Goal: Transaction & Acquisition: Purchase product/service

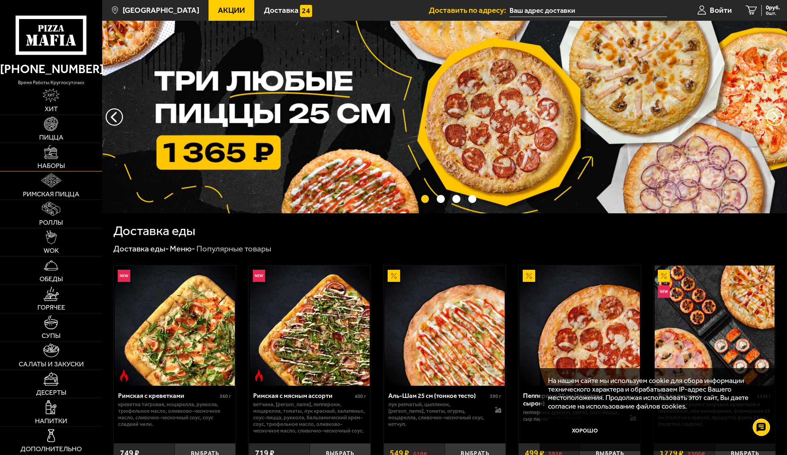
click at [64, 162] on span "Наборы" at bounding box center [51, 165] width 28 height 7
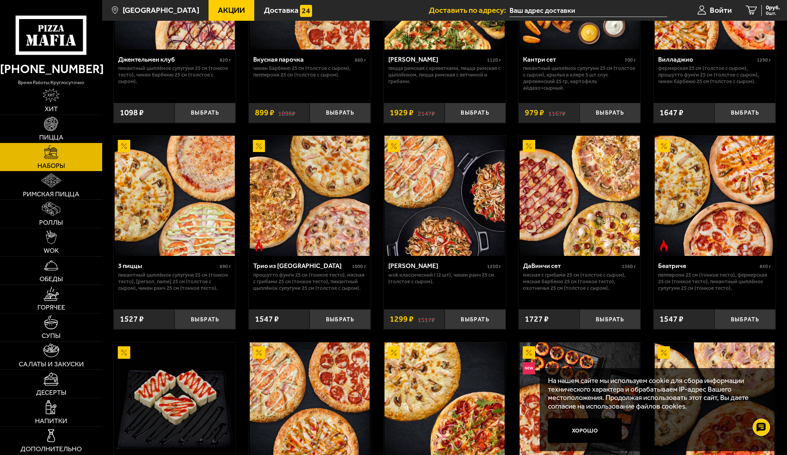
scroll to position [277, 0]
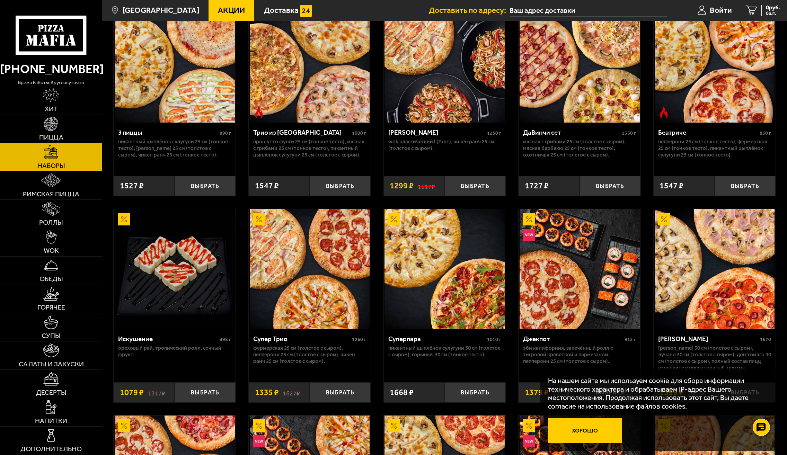
click at [591, 430] on button "Хорошо" at bounding box center [585, 430] width 74 height 25
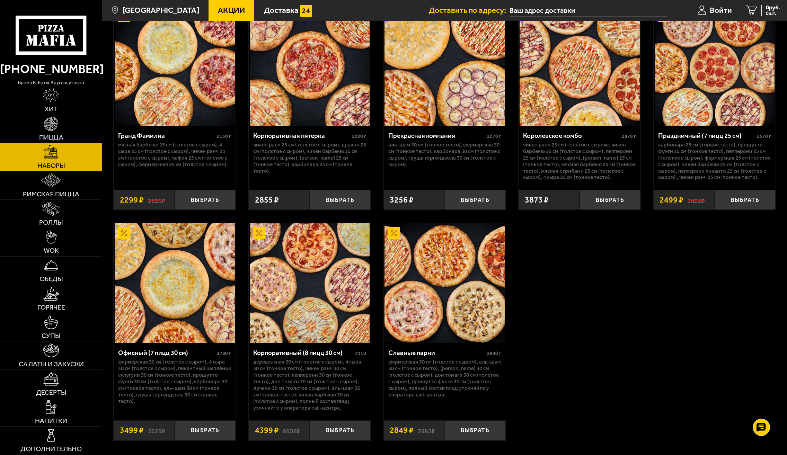
scroll to position [1175, 0]
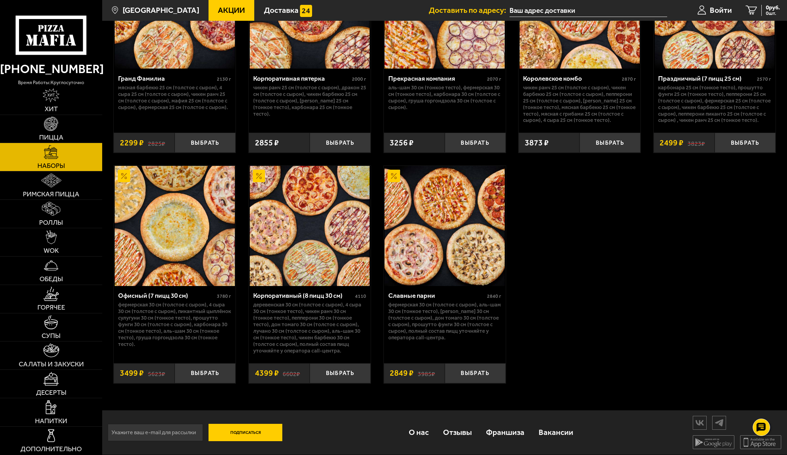
click at [324, 195] on img at bounding box center [310, 226] width 120 height 120
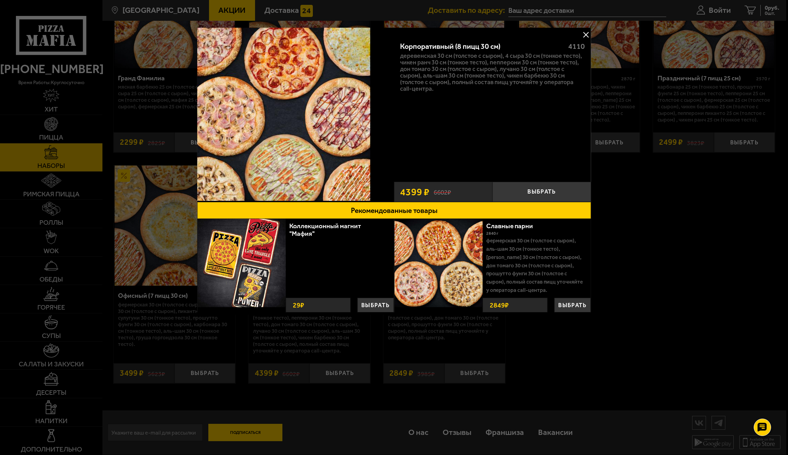
click at [639, 226] on div at bounding box center [394, 227] width 788 height 455
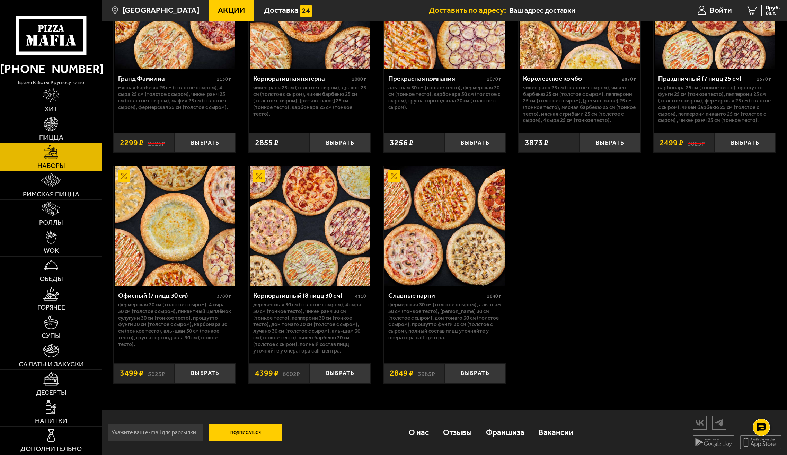
scroll to position [1175, 0]
click at [55, 183] on img at bounding box center [51, 180] width 20 height 14
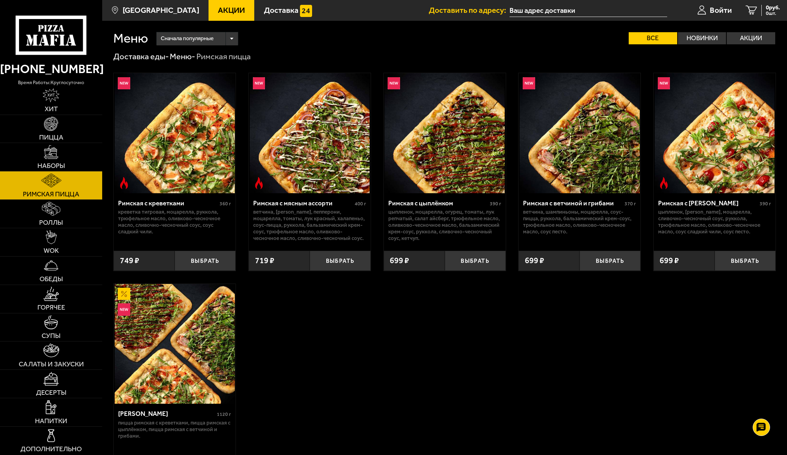
scroll to position [95, 0]
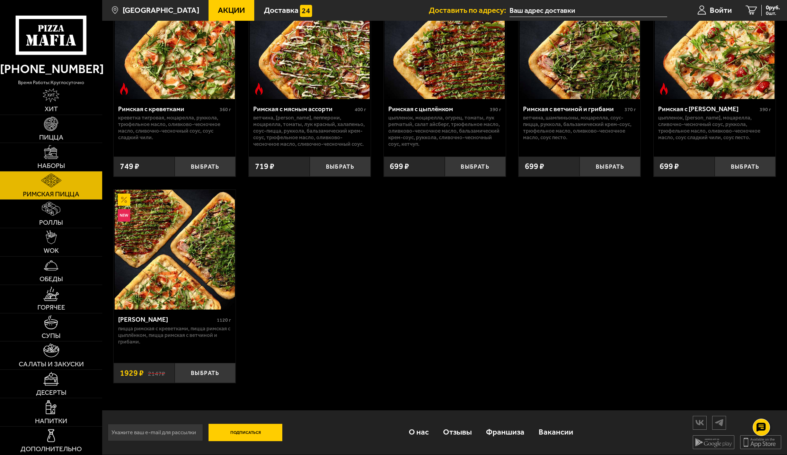
click at [191, 267] on img at bounding box center [175, 250] width 120 height 120
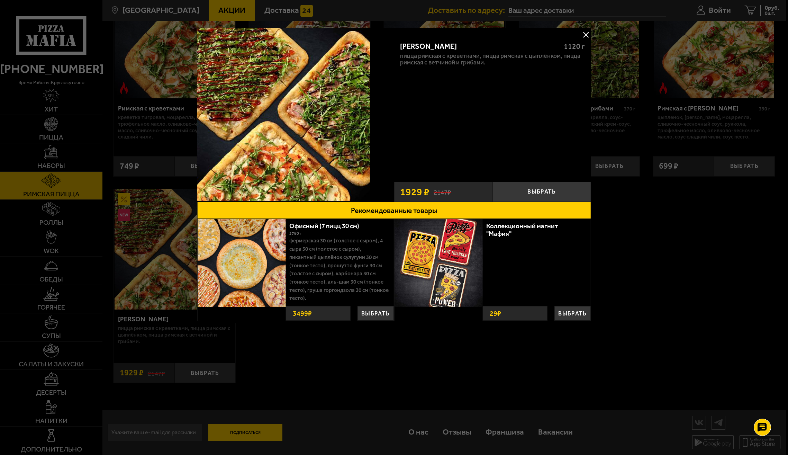
click at [509, 342] on div at bounding box center [394, 227] width 788 height 455
